Goal: Navigation & Orientation: Find specific page/section

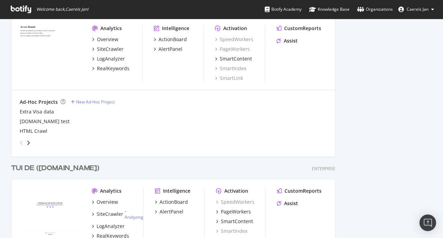
scroll to position [1612, 0]
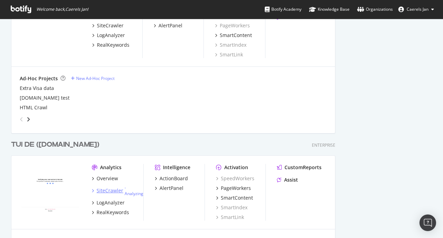
click at [109, 188] on div "SiteCrawler" at bounding box center [110, 190] width 27 height 7
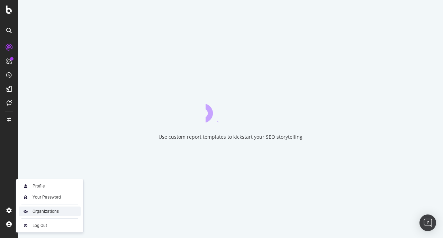
click at [33, 213] on div "Organizations" at bounding box center [46, 212] width 26 height 6
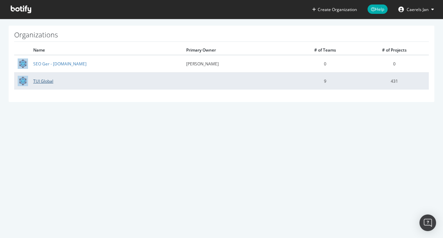
click at [48, 80] on link "TUI Global" at bounding box center [43, 81] width 20 height 6
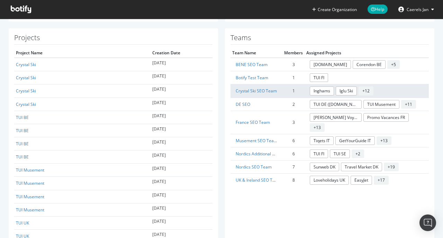
scroll to position [351, 0]
